Goal: Task Accomplishment & Management: Use online tool/utility

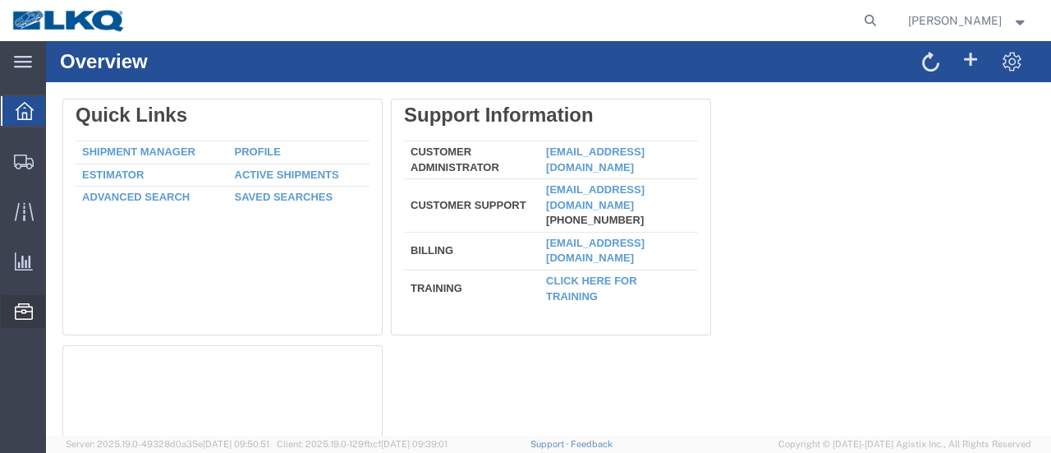
click at [0, 0] on span "Location Appointment" at bounding box center [0, 0] width 0 height 0
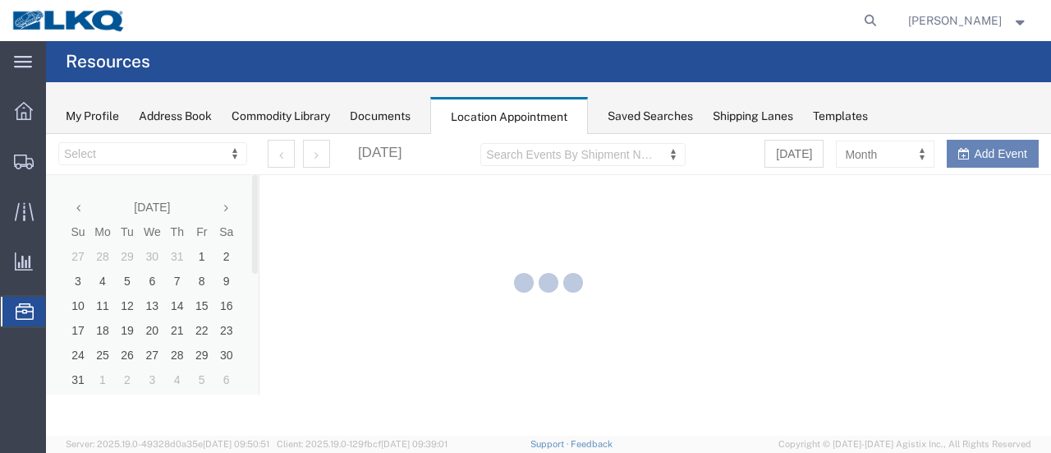
select select "28712"
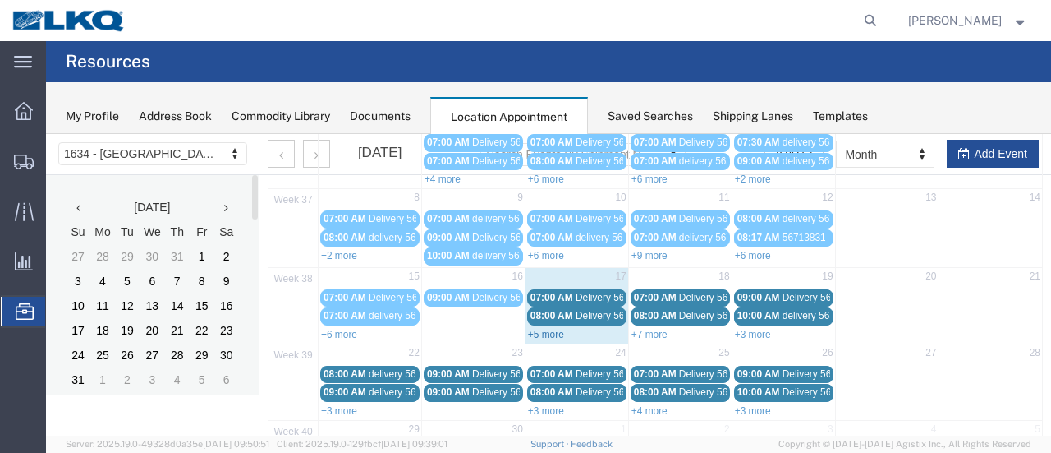
scroll to position [246, 0]
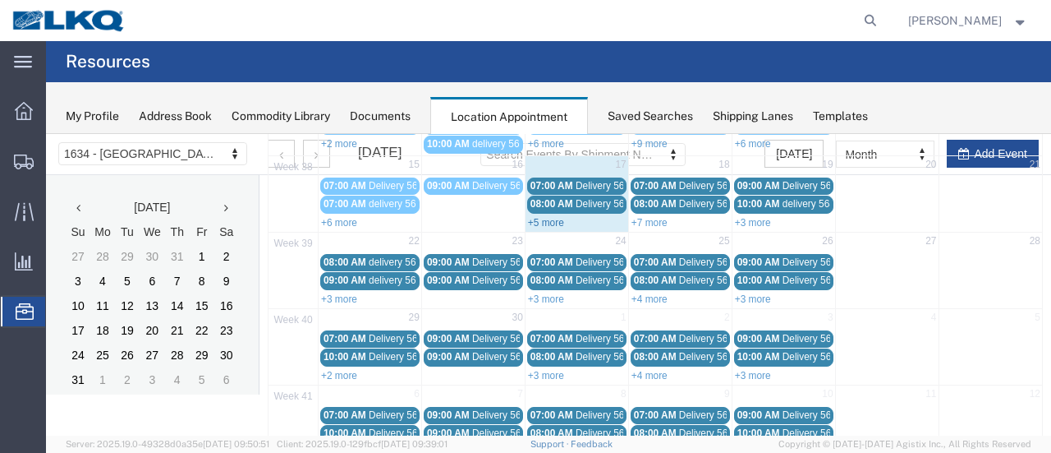
click at [540, 217] on link "+5 more" at bounding box center [546, 222] width 36 height 11
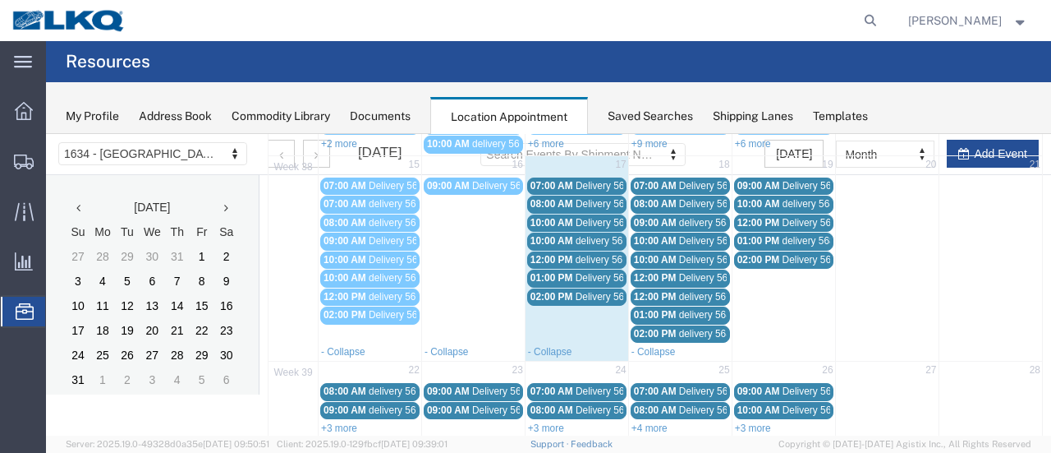
click at [582, 291] on span "Delivery 56684301" at bounding box center [616, 296] width 81 height 11
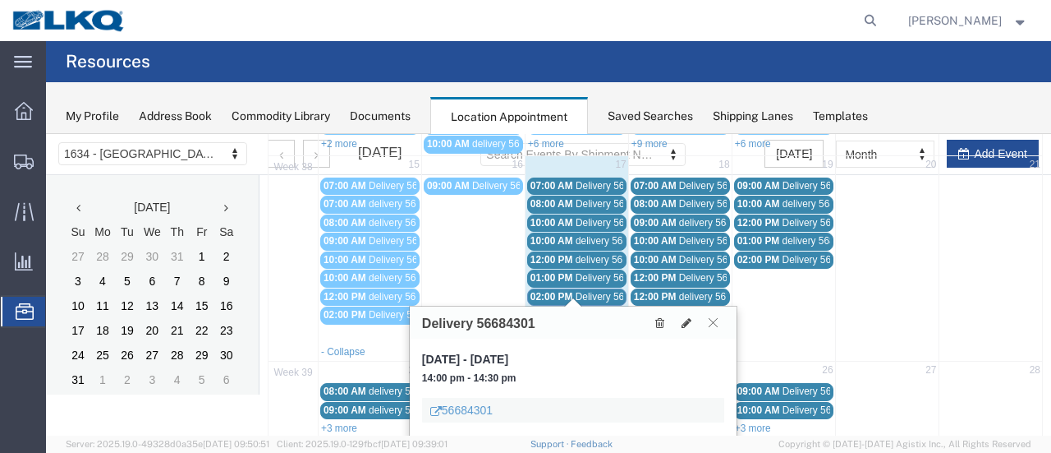
click at [710, 320] on icon at bounding box center [713, 322] width 9 height 10
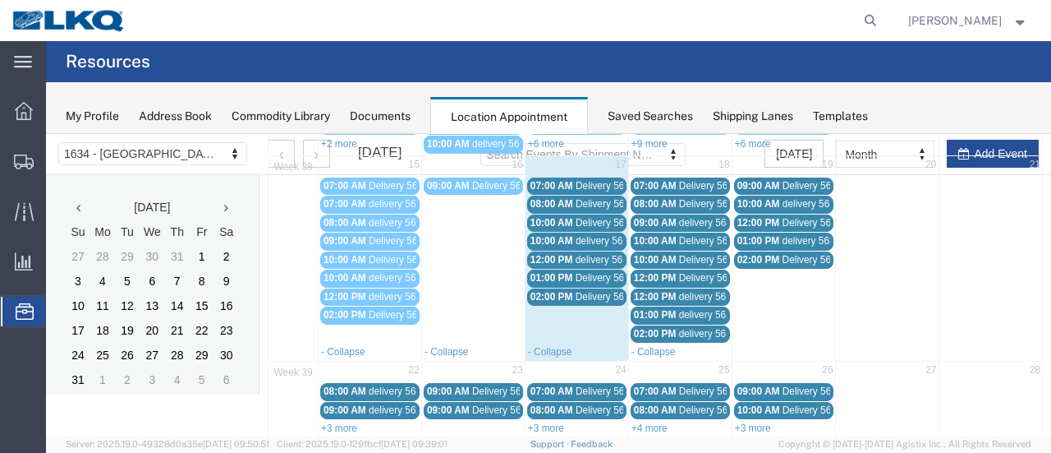
click at [569, 291] on div "02:00 PM Delivery 56684301" at bounding box center [577, 297] width 93 height 12
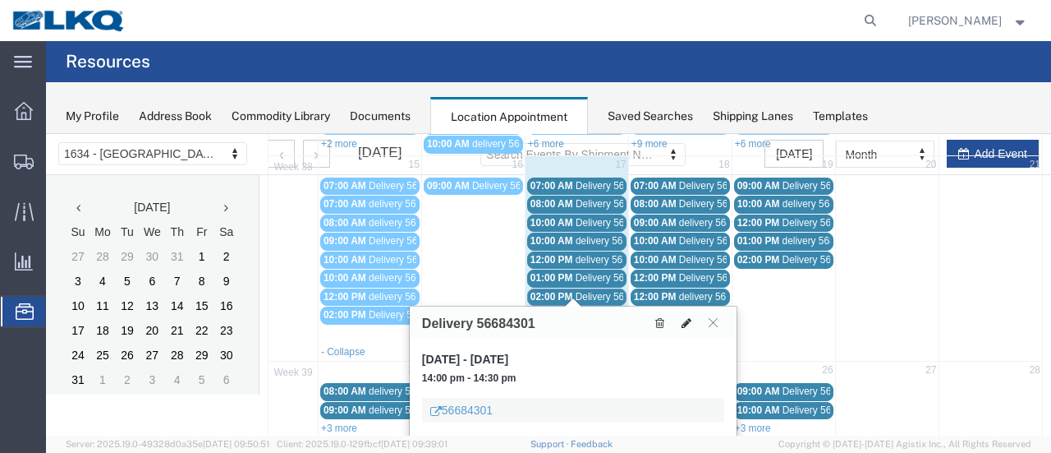
click at [685, 315] on button at bounding box center [686, 322] width 23 height 17
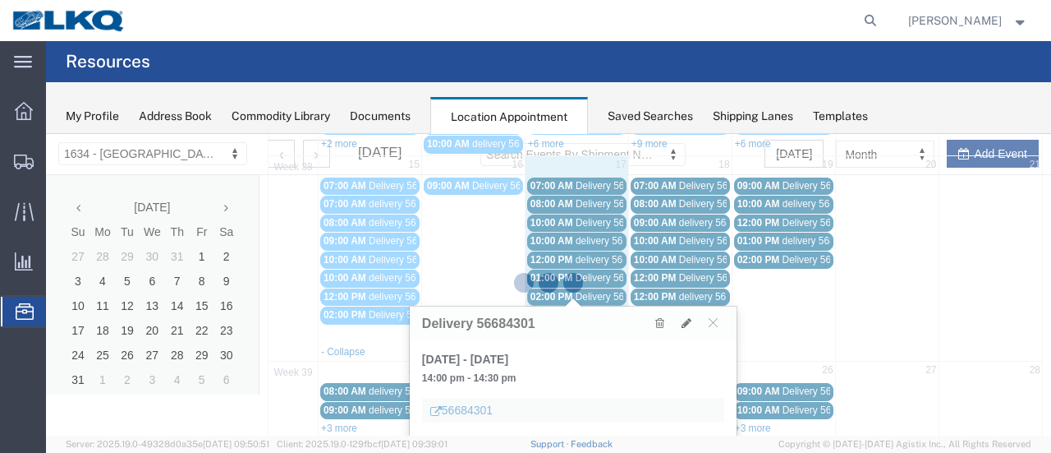
select select "1"
select select
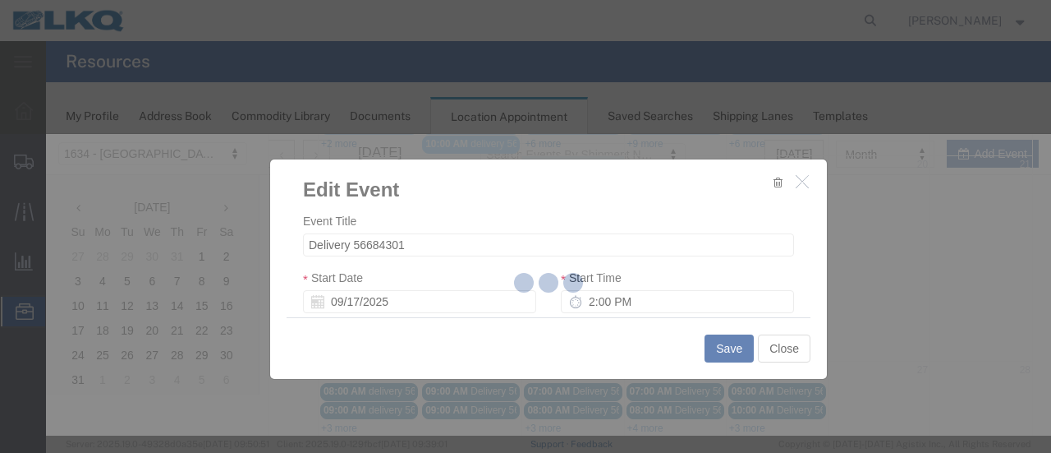
select select
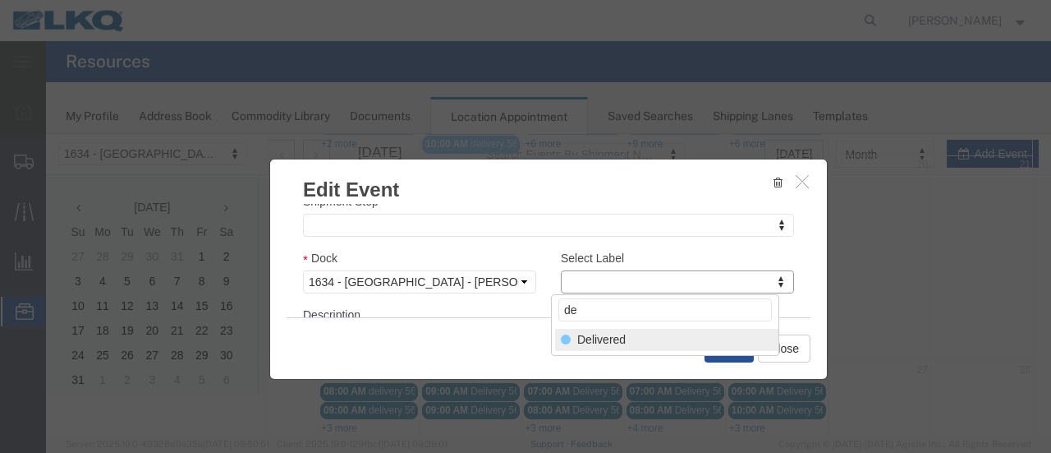
type input "de"
select select "40"
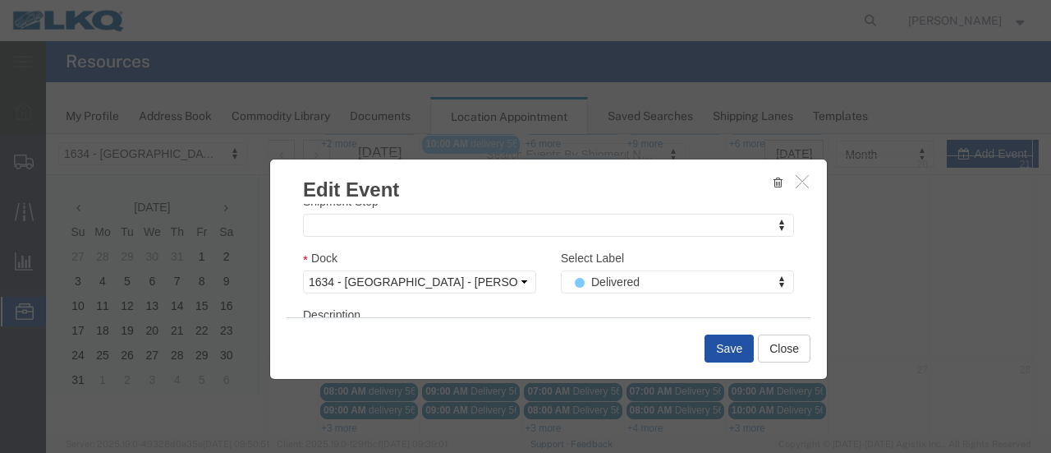
click at [737, 349] on button "Save" at bounding box center [729, 348] width 49 height 28
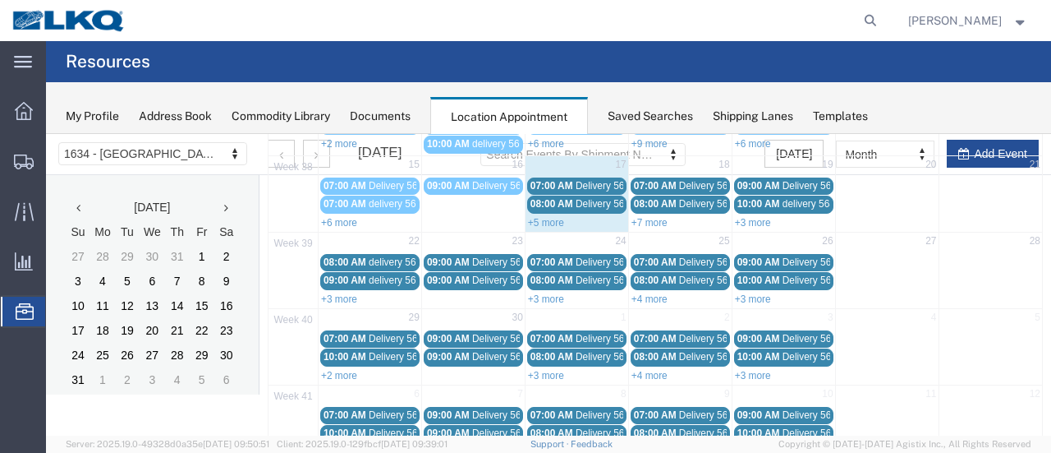
scroll to position [105, 0]
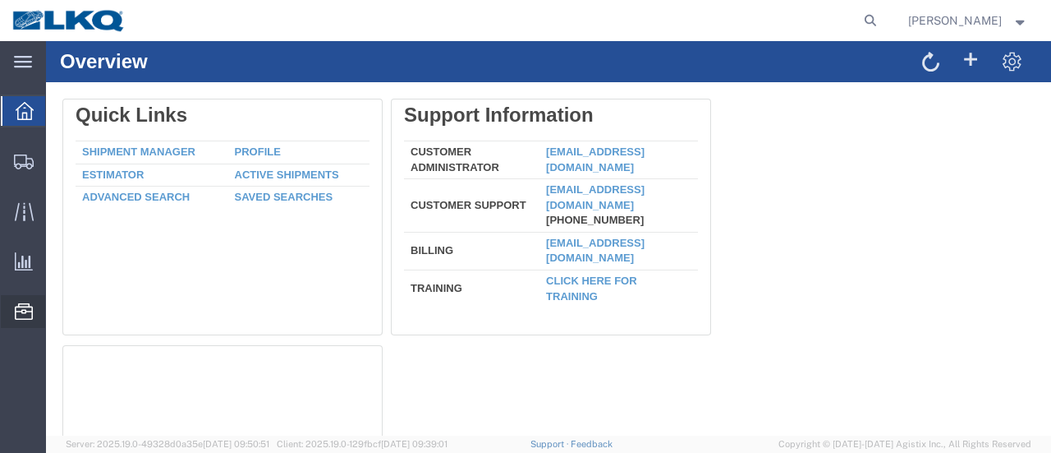
click at [0, 0] on span "Location Appointment" at bounding box center [0, 0] width 0 height 0
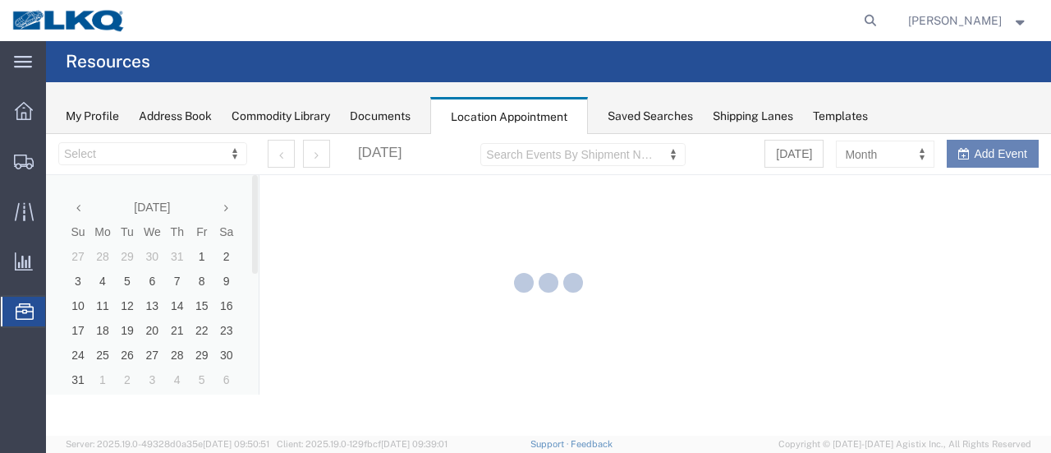
select select "28712"
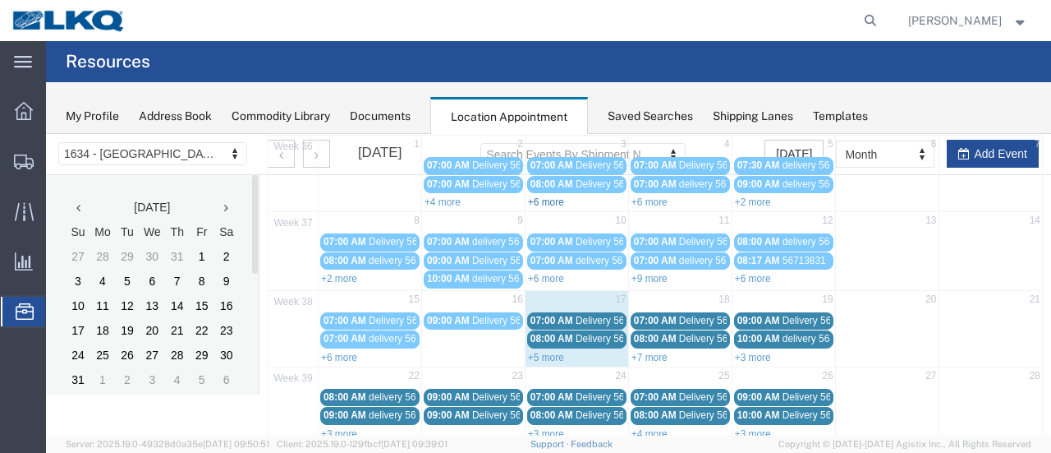
scroll to position [164, 0]
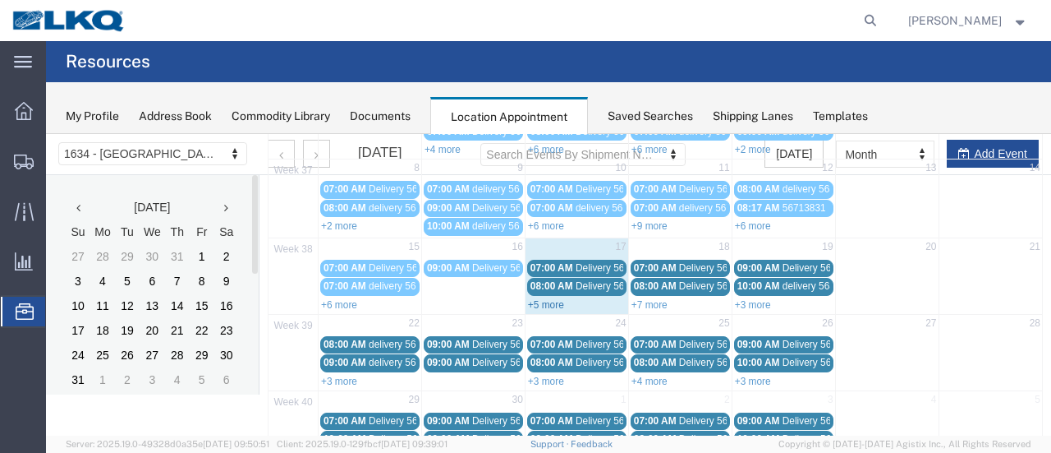
click at [538, 299] on link "+5 more" at bounding box center [546, 304] width 36 height 11
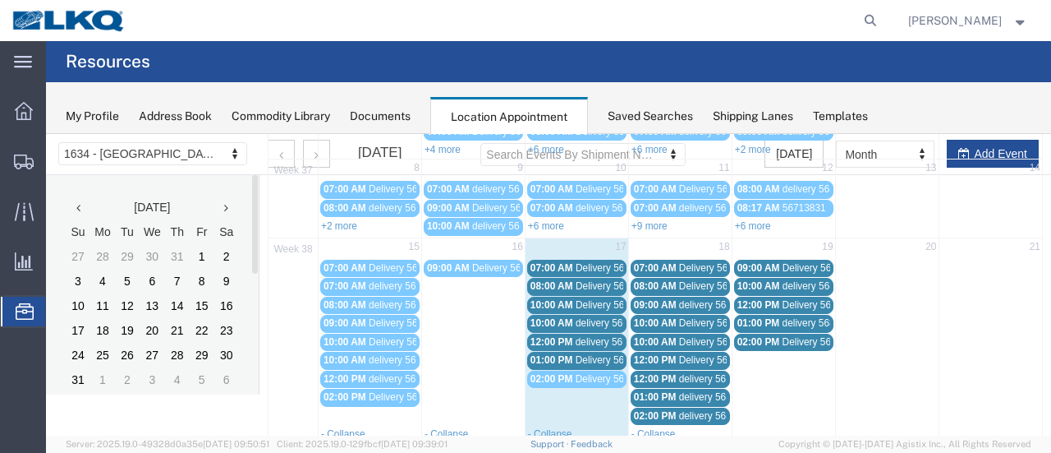
click at [597, 373] on span "Delivery 56684301" at bounding box center [616, 378] width 81 height 11
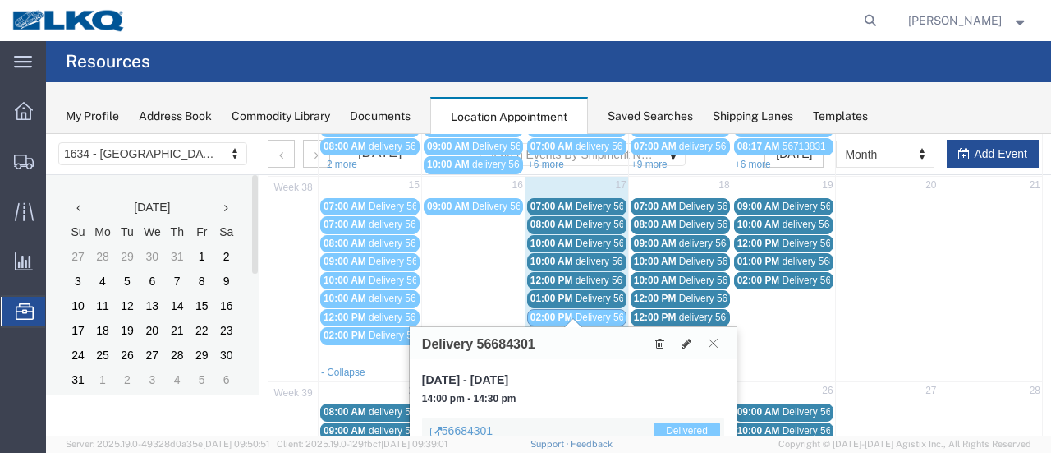
scroll to position [246, 0]
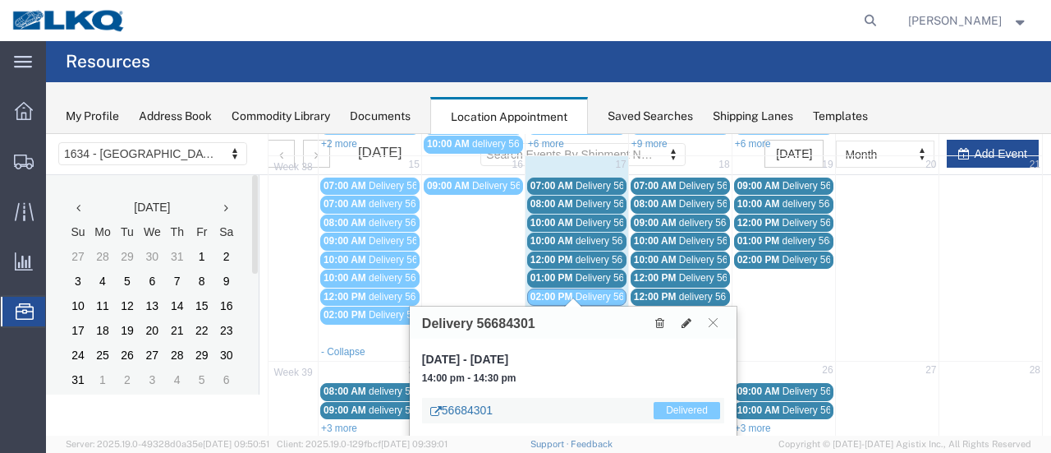
click at [477, 403] on link "56684301" at bounding box center [461, 410] width 62 height 16
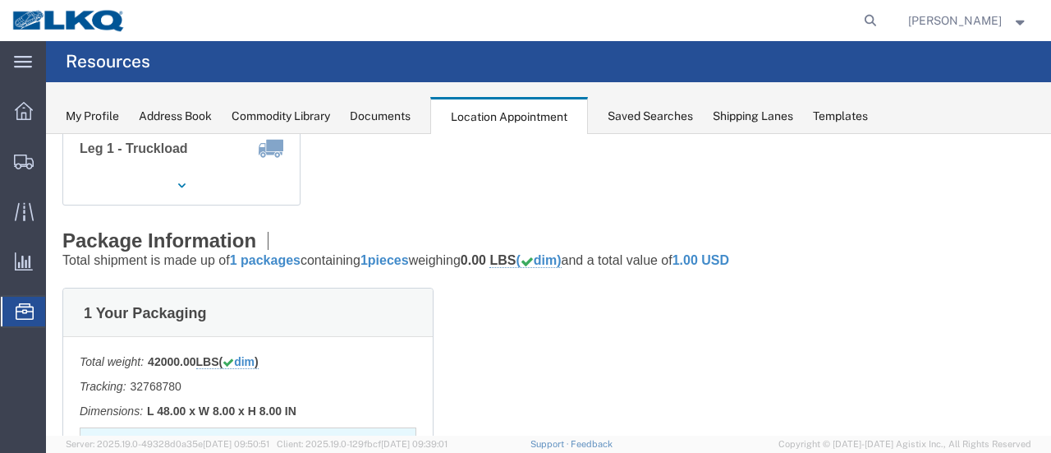
scroll to position [0, 0]
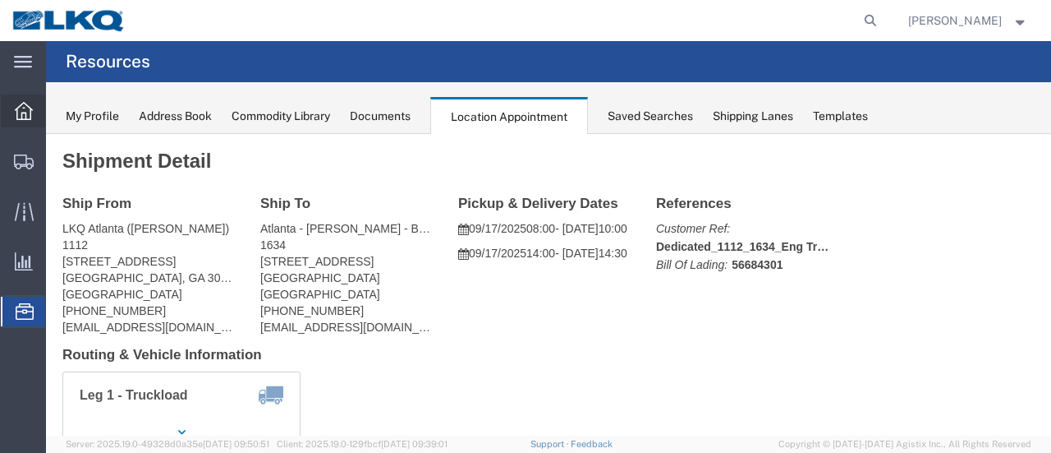
click at [19, 106] on icon at bounding box center [24, 111] width 18 height 18
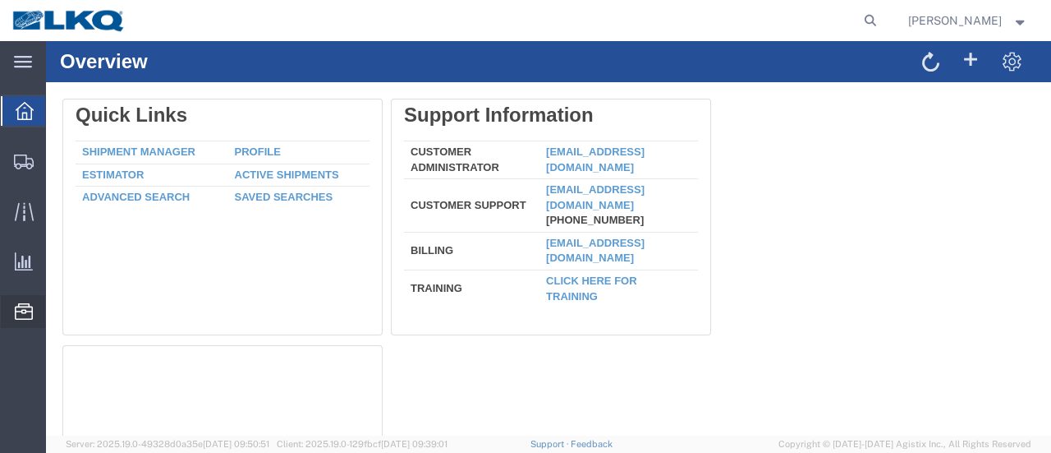
click at [0, 0] on span "Location Appointment" at bounding box center [0, 0] width 0 height 0
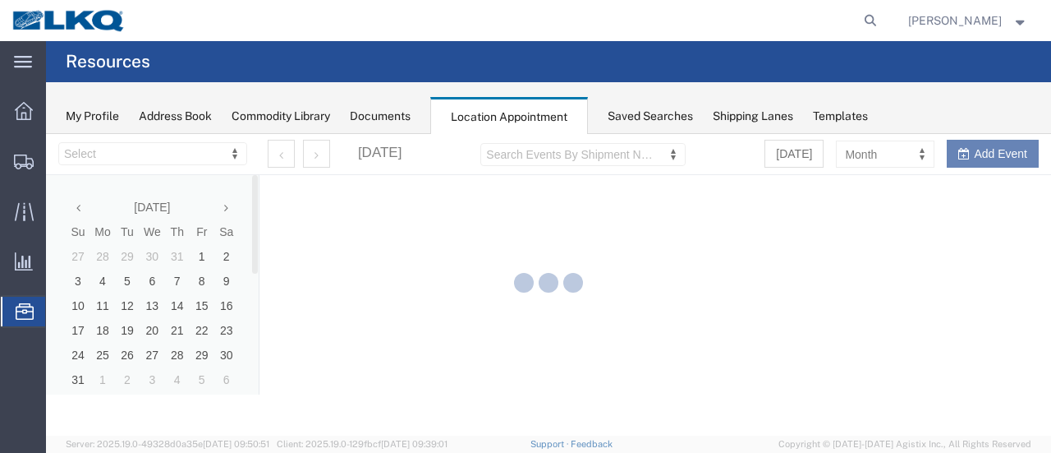
select select "28712"
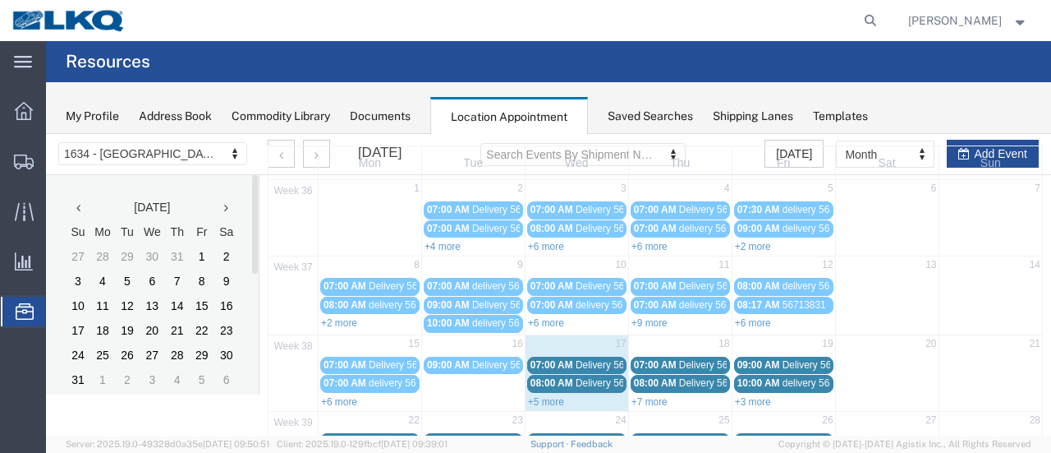
scroll to position [82, 0]
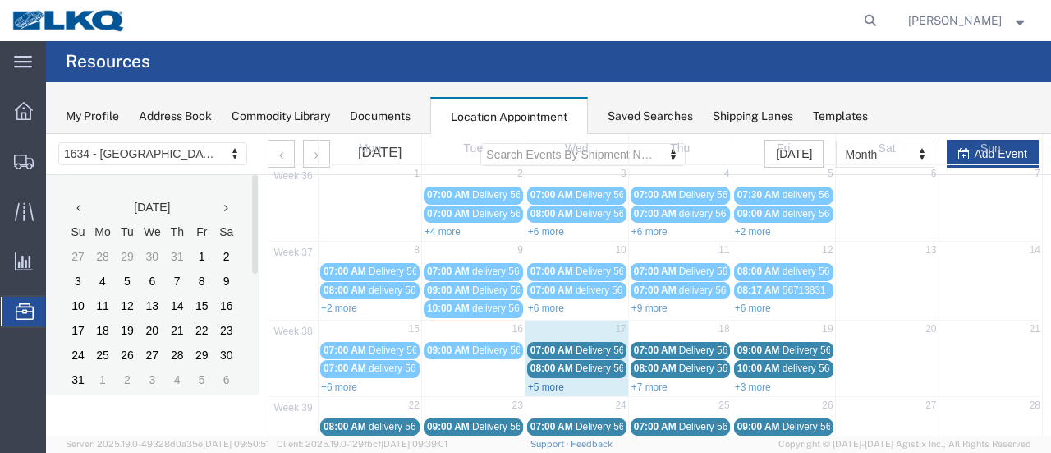
click at [535, 381] on link "+5 more" at bounding box center [546, 386] width 36 height 11
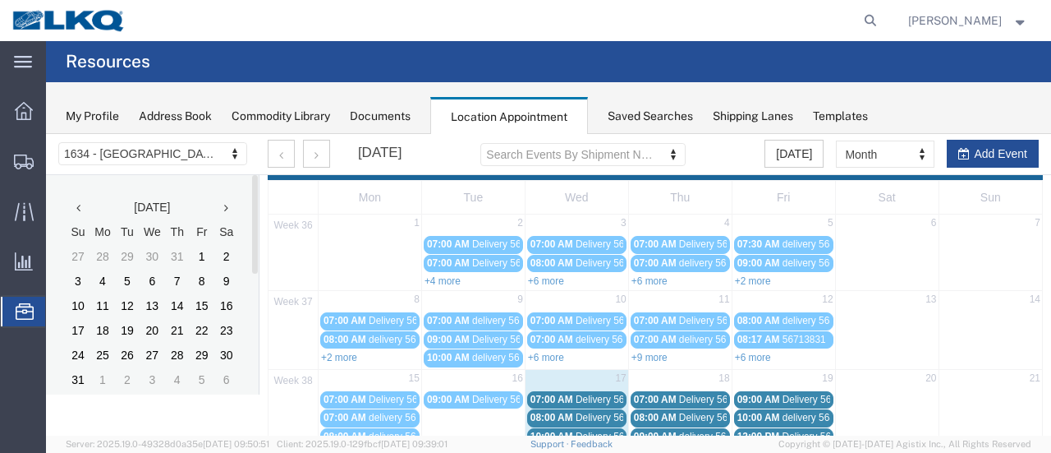
scroll to position [0, 0]
